Goal: Task Accomplishment & Management: Manage account settings

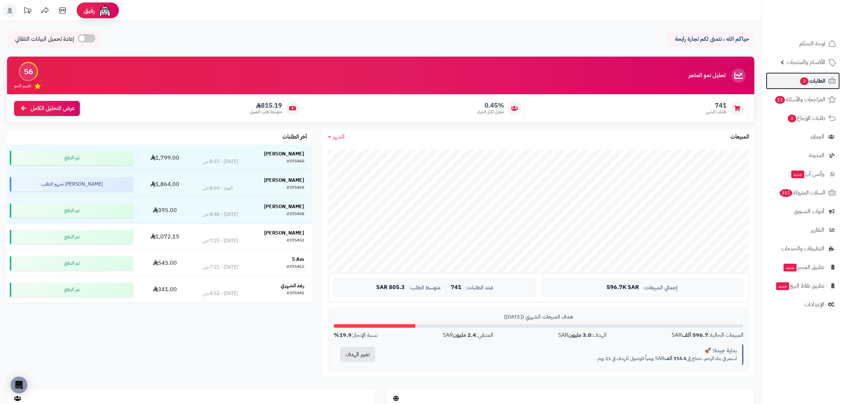
click at [814, 79] on span "الطلبات 3" at bounding box center [812, 81] width 26 height 10
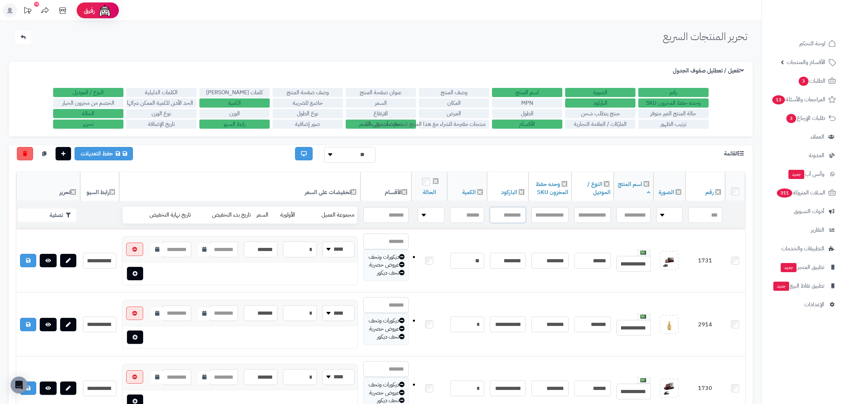
click at [506, 211] on input "text" at bounding box center [508, 215] width 36 height 16
paste input "**********"
type input "**********"
click at [54, 203] on td "تصفية" at bounding box center [48, 215] width 64 height 27
click at [57, 209] on button "تصفية" at bounding box center [47, 214] width 58 height 13
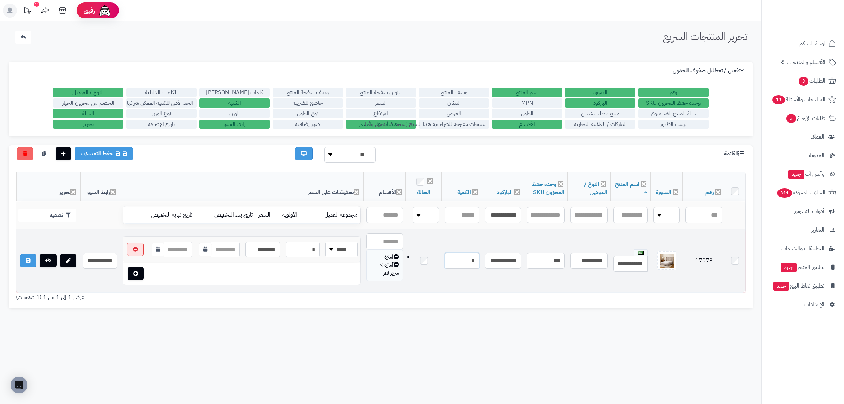
drag, startPoint x: 451, startPoint y: 260, endPoint x: 478, endPoint y: 261, distance: 26.4
click at [478, 261] on input "*" at bounding box center [461, 261] width 35 height 16
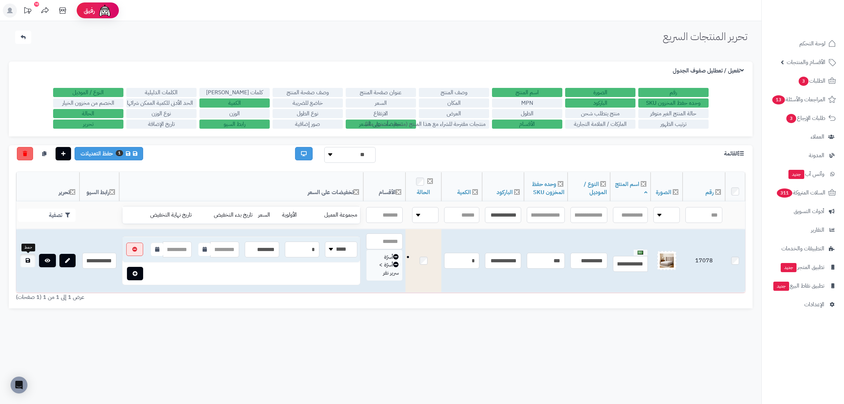
click at [28, 259] on icon at bounding box center [28, 260] width 4 height 5
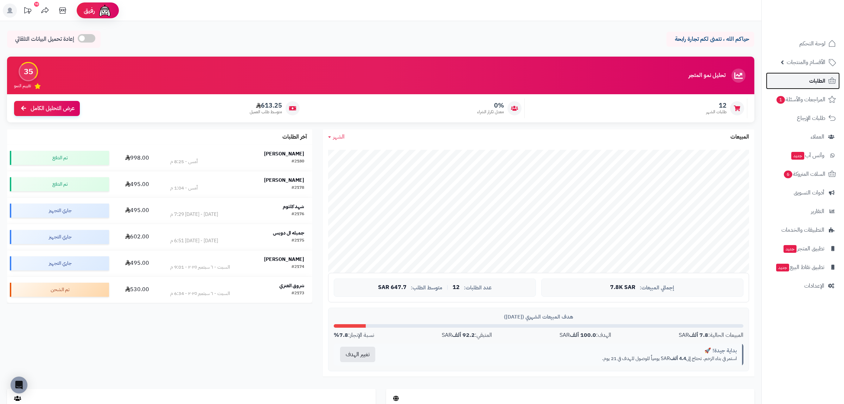
click at [807, 74] on link "الطلبات" at bounding box center [803, 80] width 74 height 17
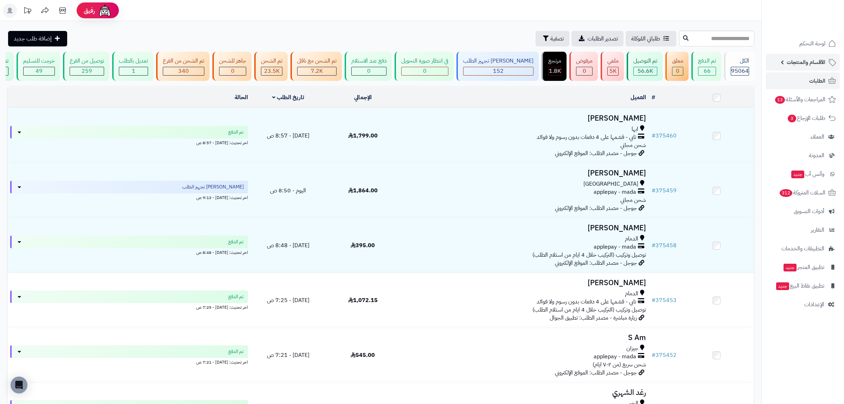
click at [802, 64] on span "الأقسام والمنتجات" at bounding box center [806, 62] width 39 height 10
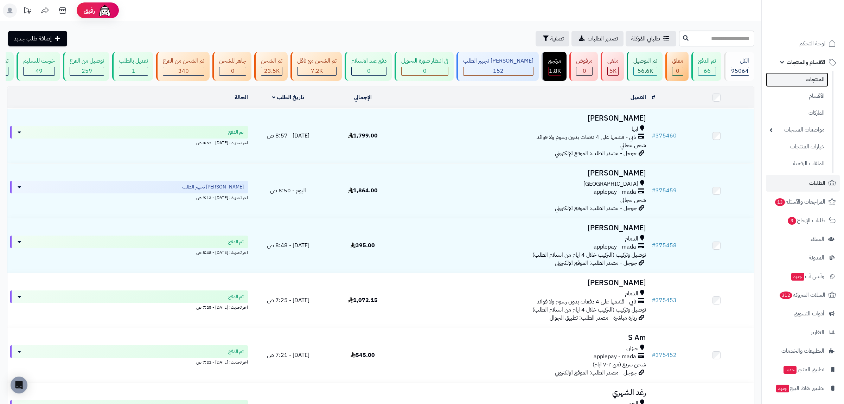
click at [803, 83] on link "المنتجات" at bounding box center [797, 79] width 62 height 14
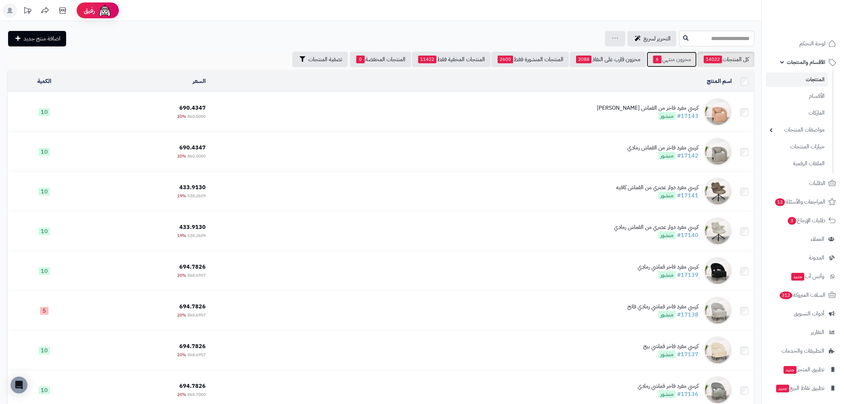
click at [667, 63] on link "مخزون منتهي 6" at bounding box center [672, 59] width 50 height 15
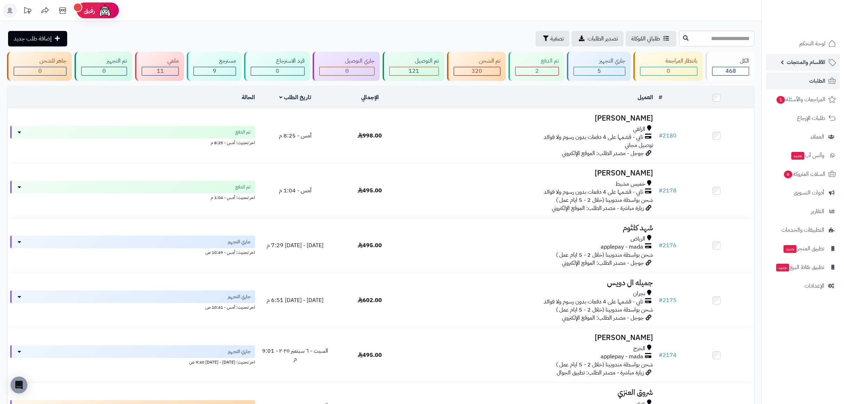
click at [805, 60] on span "الأقسام والمنتجات" at bounding box center [806, 62] width 39 height 10
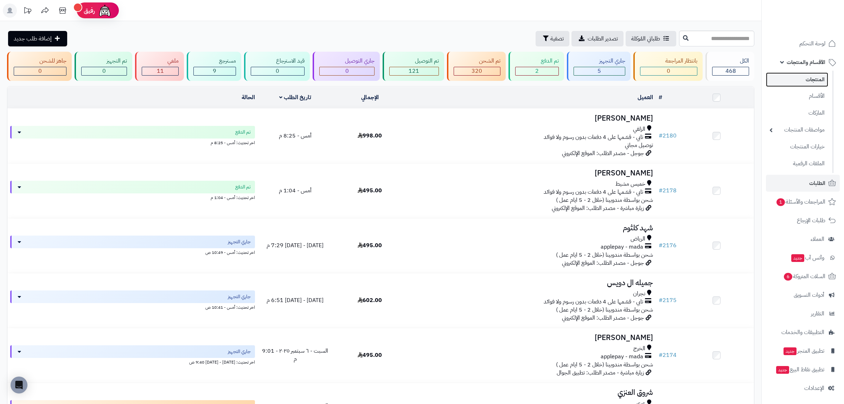
click at [806, 79] on link "المنتجات" at bounding box center [797, 79] width 62 height 14
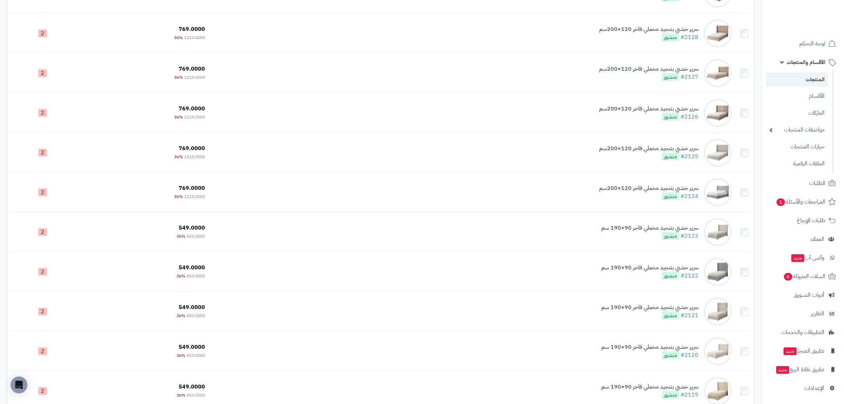
scroll to position [762, 0]
